Goal: Transaction & Acquisition: Purchase product/service

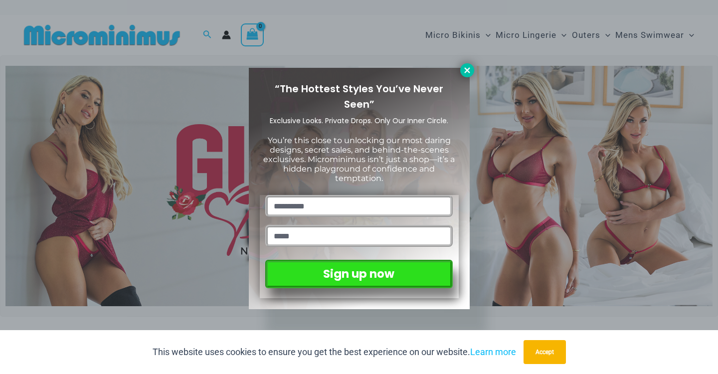
click at [466, 73] on icon at bounding box center [467, 70] width 9 height 9
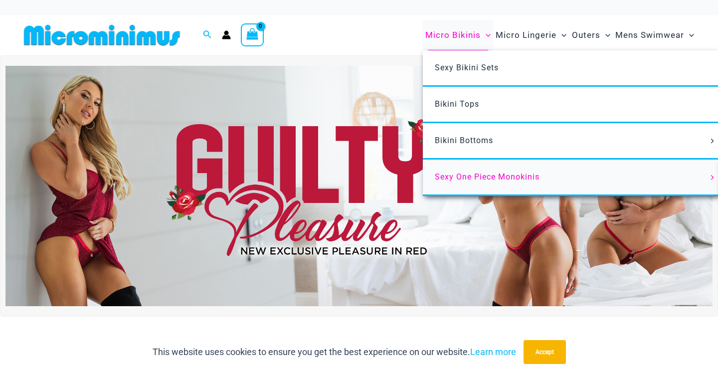
click at [482, 177] on span "Sexy One Piece Monokinis" at bounding box center [487, 176] width 105 height 9
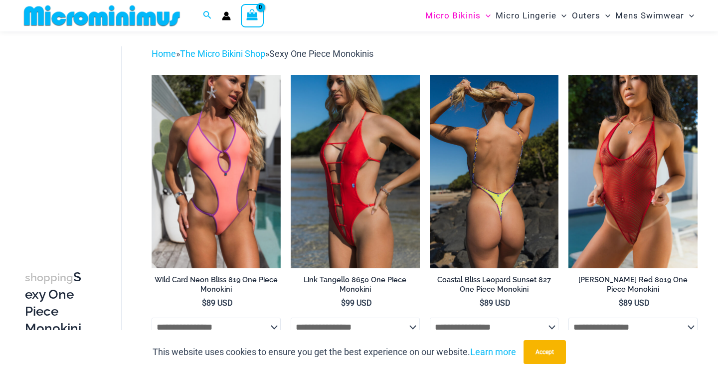
scroll to position [36, 0]
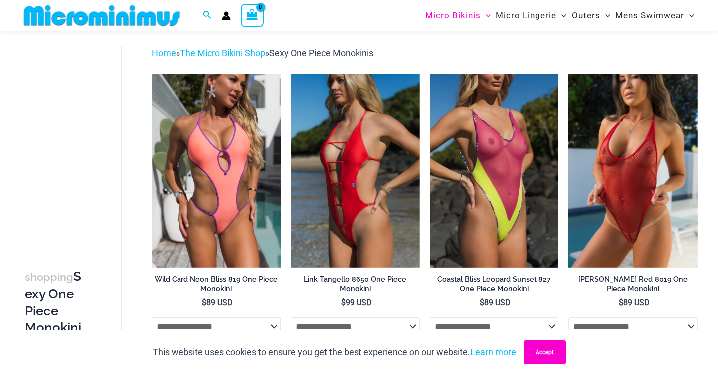
click at [543, 348] on button "Accept" at bounding box center [545, 352] width 42 height 24
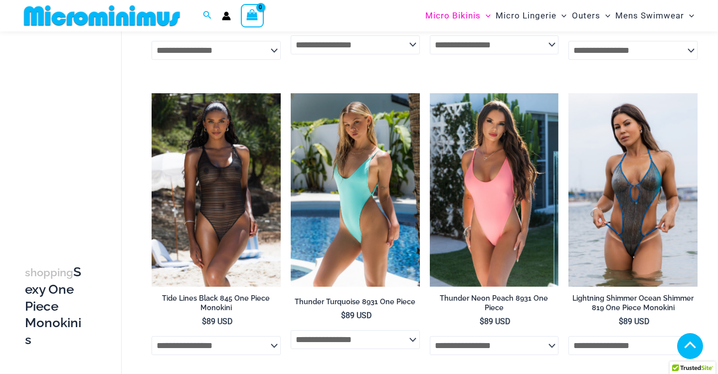
scroll to position [1274, 0]
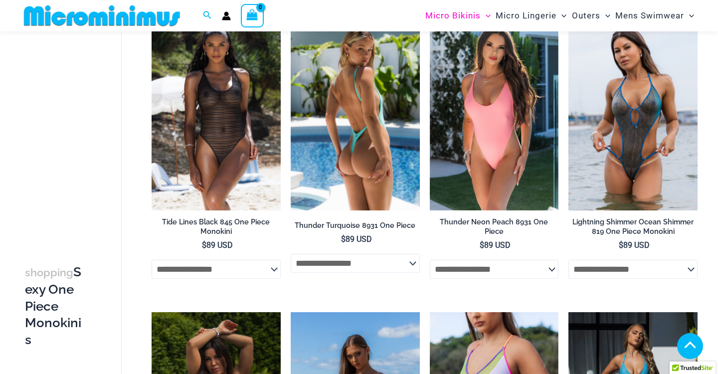
click at [367, 162] on img at bounding box center [355, 114] width 129 height 194
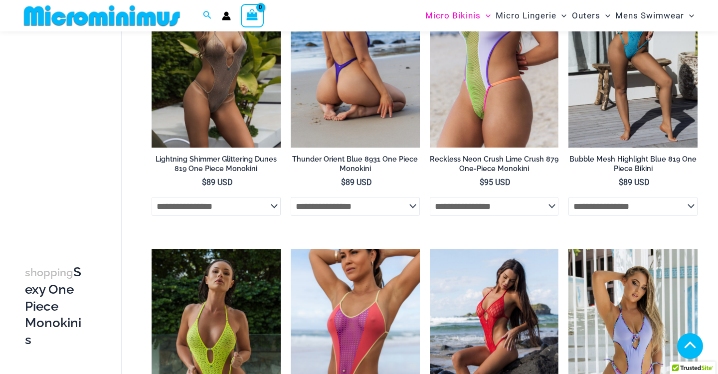
scroll to position [1629, 0]
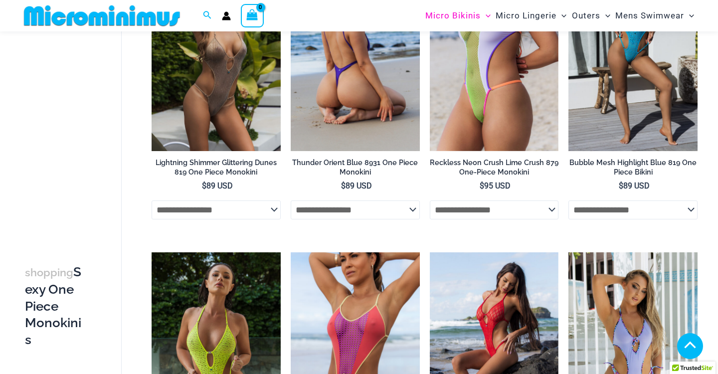
click at [357, 102] on img at bounding box center [355, 55] width 129 height 194
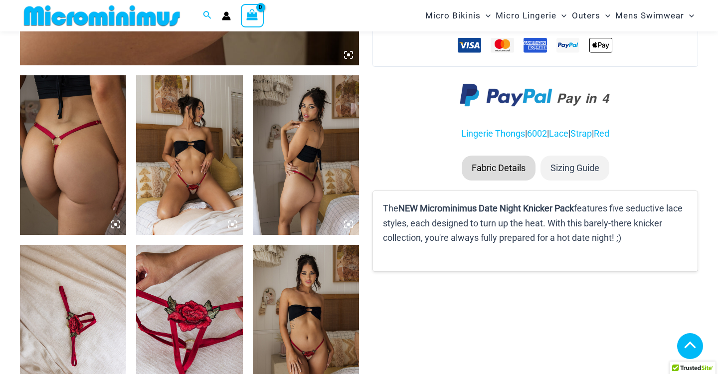
scroll to position [545, 0]
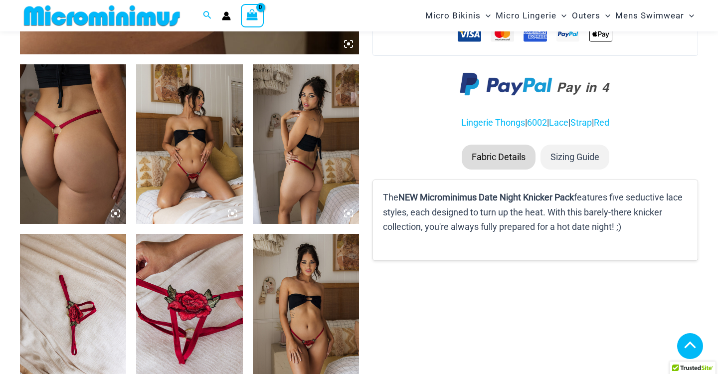
click at [122, 173] on img at bounding box center [73, 144] width 106 height 160
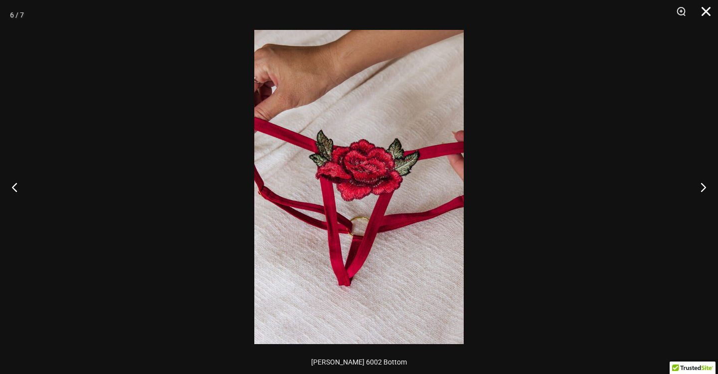
click at [709, 5] on button "Close" at bounding box center [702, 15] width 25 height 30
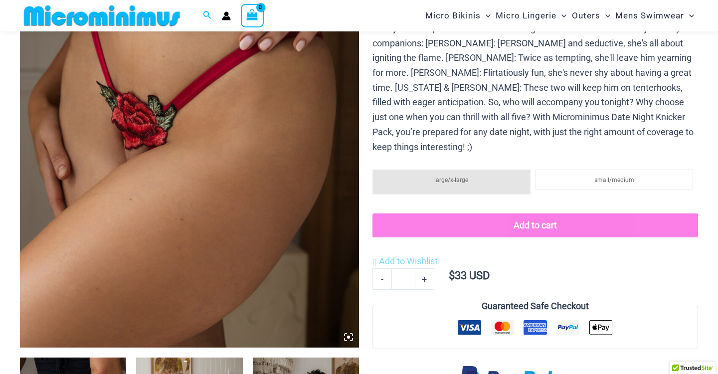
scroll to position [0, 0]
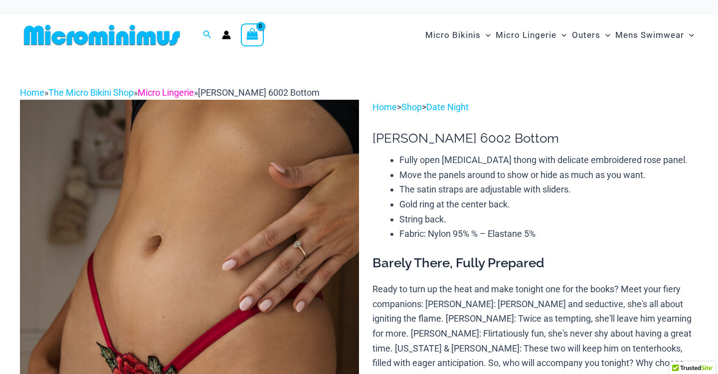
click at [168, 92] on link "Micro Lingerie" at bounding box center [166, 92] width 56 height 10
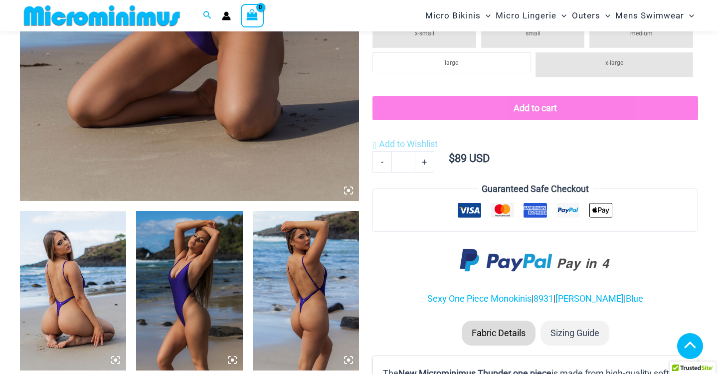
scroll to position [465, 0]
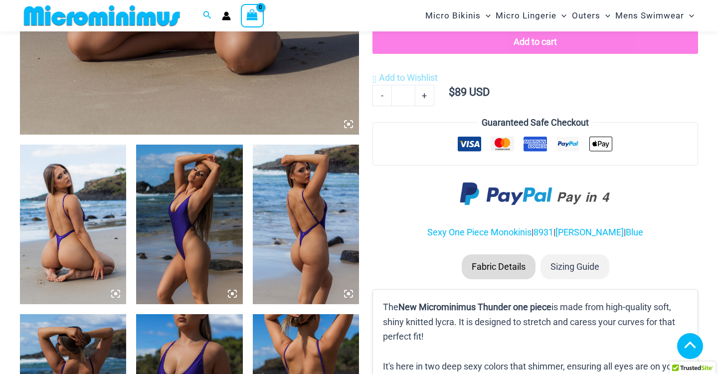
click at [86, 219] on img at bounding box center [73, 225] width 106 height 160
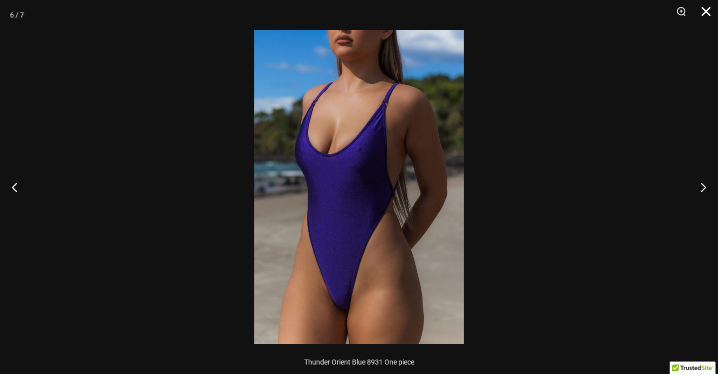
click at [709, 11] on button "Close" at bounding box center [702, 15] width 25 height 30
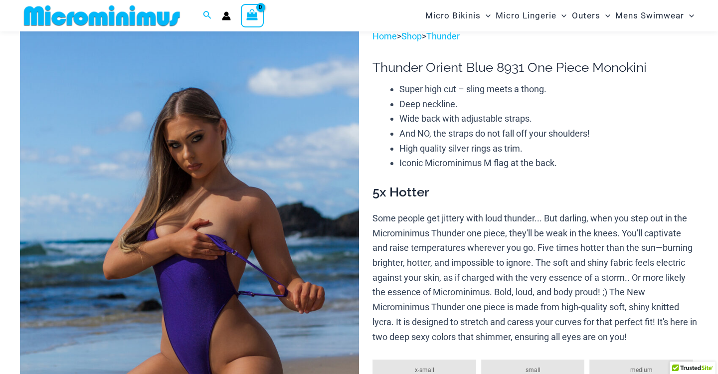
scroll to position [0, 0]
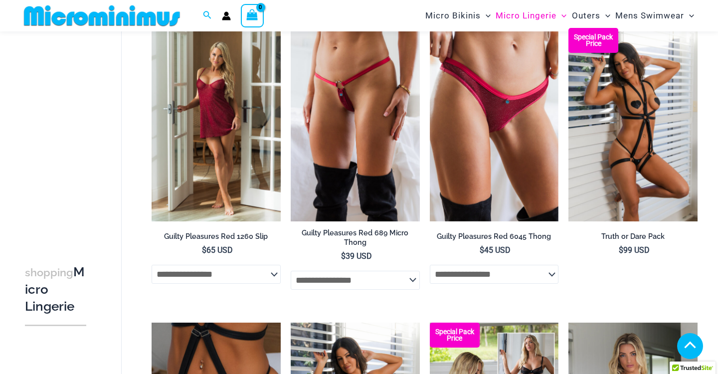
scroll to position [481, 0]
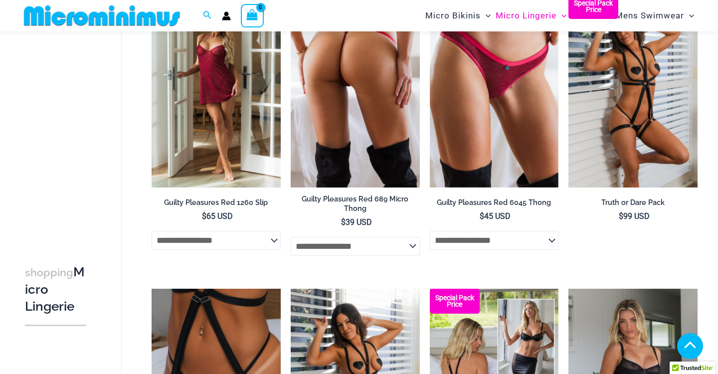
click at [334, 117] on img at bounding box center [355, 91] width 129 height 194
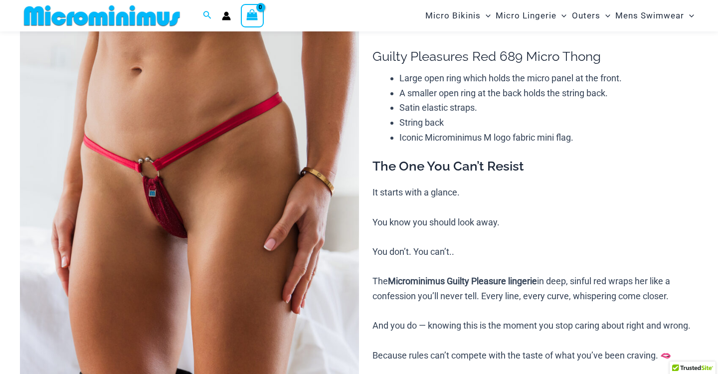
scroll to position [85, 0]
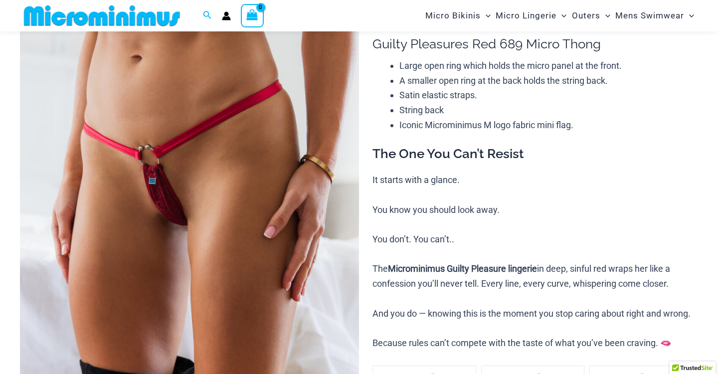
click at [231, 174] on img at bounding box center [189, 259] width 339 height 509
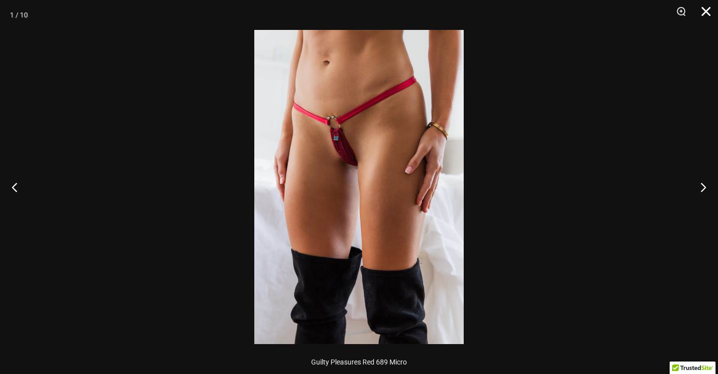
click at [710, 8] on button "Close" at bounding box center [702, 15] width 25 height 30
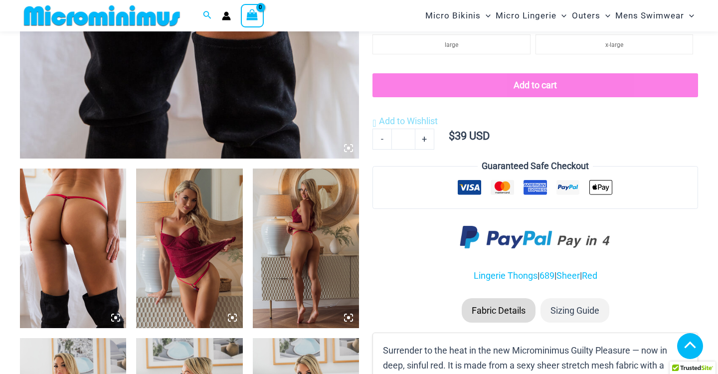
scroll to position [442, 0]
